Goal: Task Accomplishment & Management: Use online tool/utility

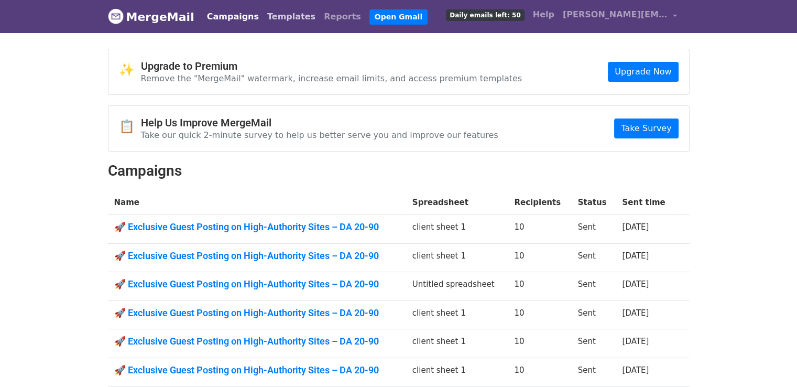
click at [285, 17] on link "Templates" at bounding box center [291, 16] width 57 height 21
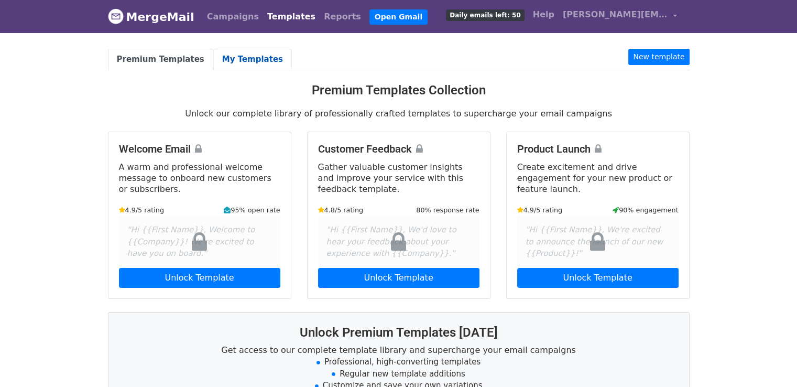
click at [225, 63] on link "My Templates" at bounding box center [252, 59] width 79 height 21
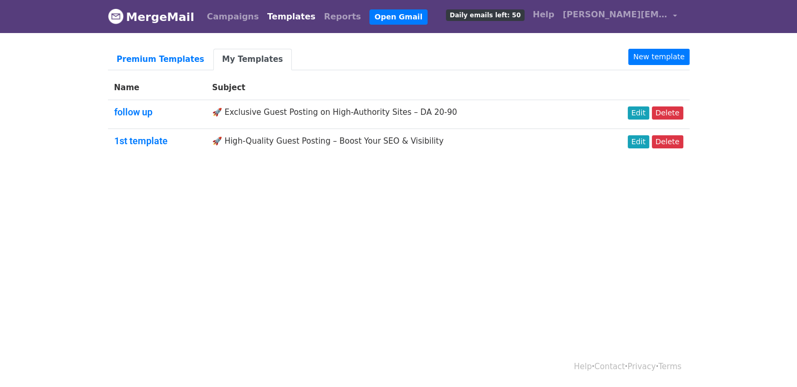
click at [280, 138] on td "🚀 High-Quality Guest Posting – Boost Your SEO & Visibility" at bounding box center [397, 142] width 382 height 28
click at [639, 141] on link "Edit" at bounding box center [638, 141] width 21 height 13
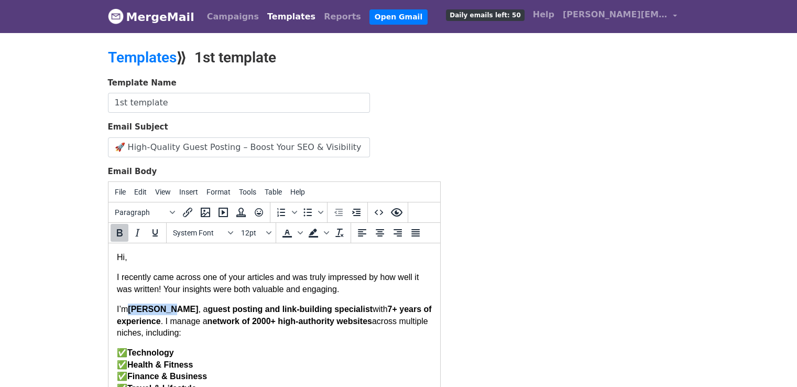
drag, startPoint x: 129, startPoint y: 312, endPoint x: 168, endPoint y: 312, distance: 38.8
click at [168, 312] on strong "[PERSON_NAME]" at bounding box center [162, 308] width 70 height 9
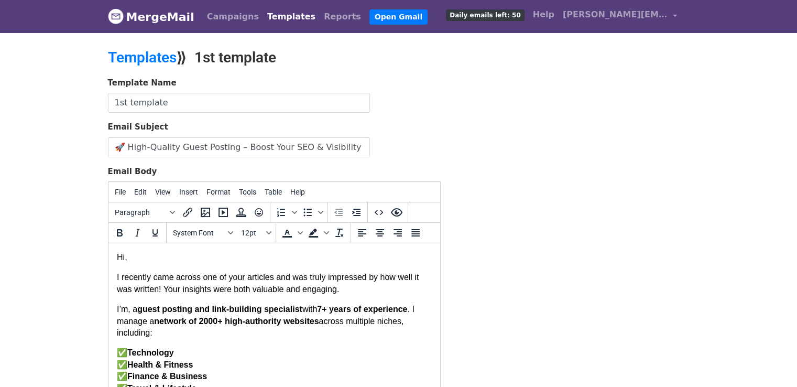
click at [127, 311] on p "I’m ﻿ , a guest posting and link-building specialist with 7 + years of experien…" at bounding box center [273, 320] width 315 height 35
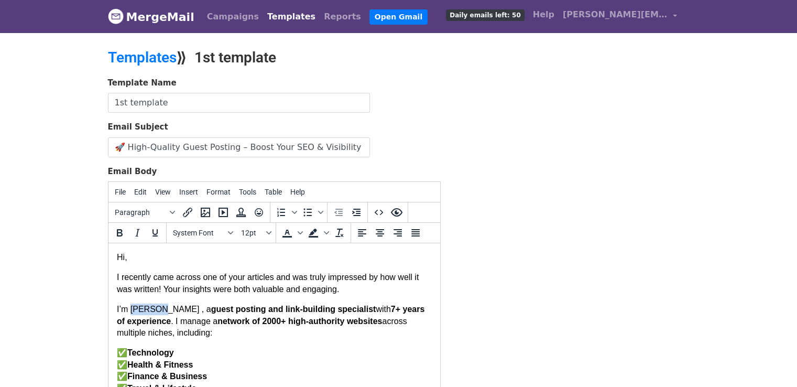
drag, startPoint x: 130, startPoint y: 311, endPoint x: 160, endPoint y: 310, distance: 29.4
click at [160, 310] on p "I’m [PERSON_NAME] , a guest posting and link-building specialist with 7 + years…" at bounding box center [273, 320] width 315 height 35
click at [121, 229] on icon "Bold" at bounding box center [120, 232] width 6 height 7
click at [163, 312] on p "I’m [PERSON_NAME] , a guest posting and link-building specialist with 7 + years…" at bounding box center [273, 320] width 315 height 35
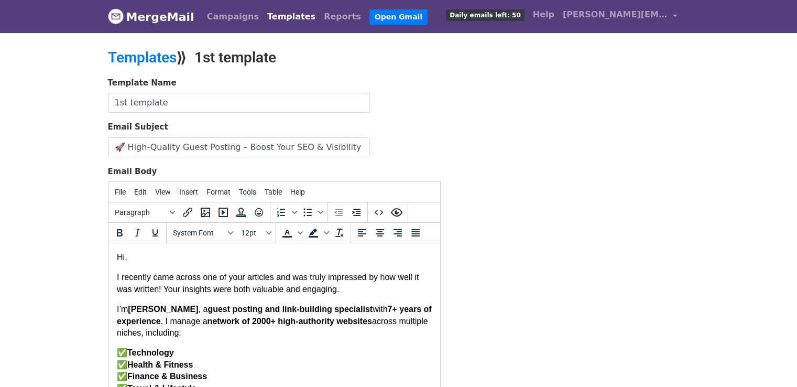
click at [164, 312] on p "I’m [PERSON_NAME] , a guest posting and link-building specialist with 7 + years…" at bounding box center [273, 320] width 315 height 35
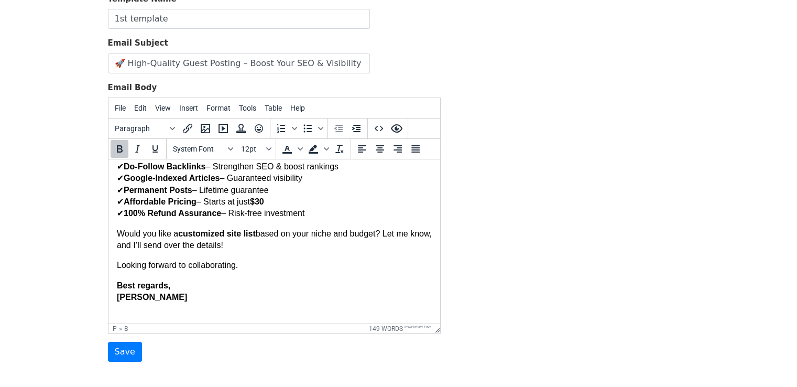
scroll to position [105, 0]
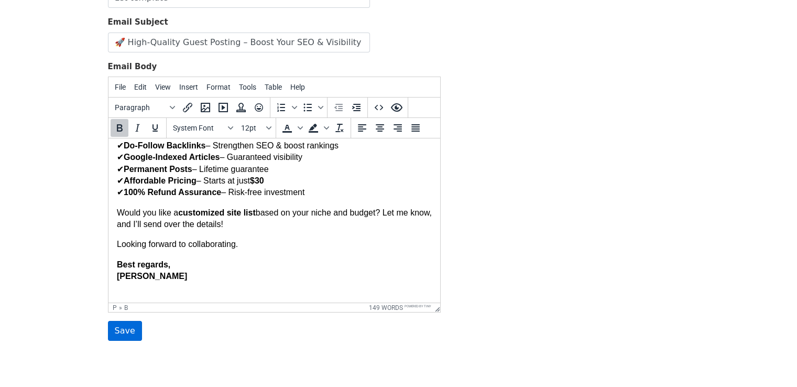
click at [131, 326] on input "Save" at bounding box center [125, 331] width 34 height 20
